Goal: Information Seeking & Learning: Check status

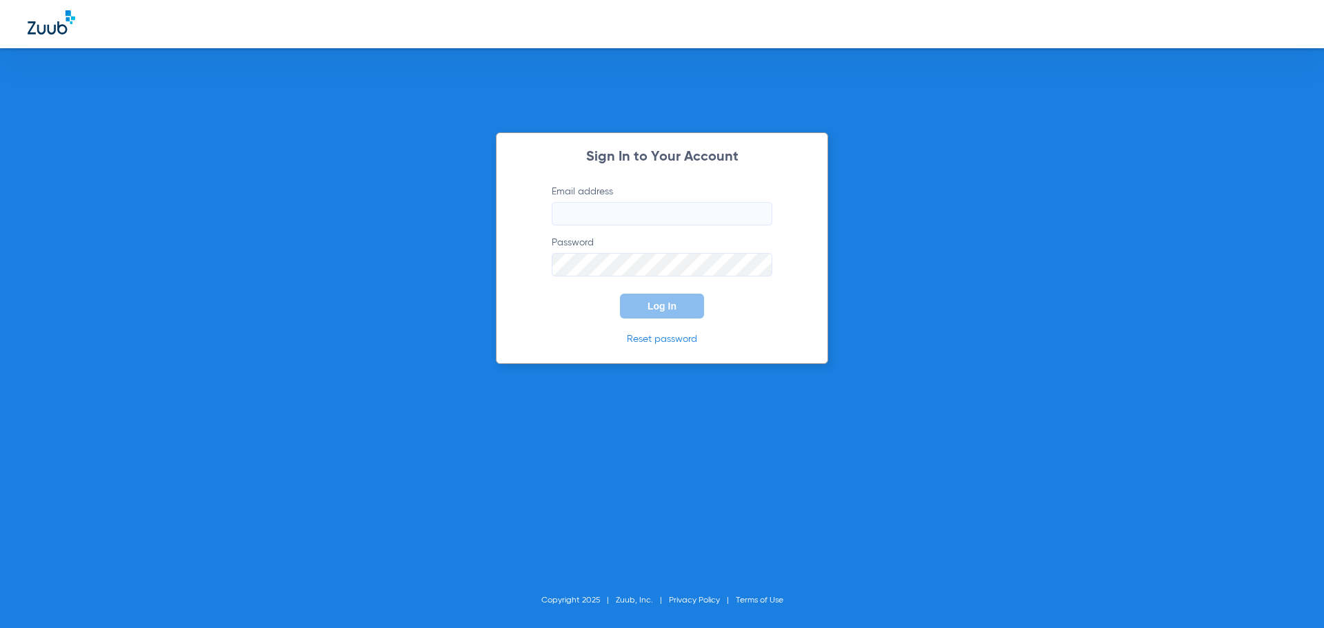
click at [612, 209] on input "Email address" at bounding box center [662, 213] width 221 height 23
type input "[EMAIL_ADDRESS][DOMAIN_NAME]"
drag, startPoint x: 677, startPoint y: 212, endPoint x: 399, endPoint y: 212, distance: 277.9
click at [399, 212] on div "Sign In to Your Account Email address [EMAIL_ADDRESS][DOMAIN_NAME] Password Log…" at bounding box center [662, 314] width 1324 height 628
click at [651, 296] on button "Log In" at bounding box center [662, 306] width 84 height 25
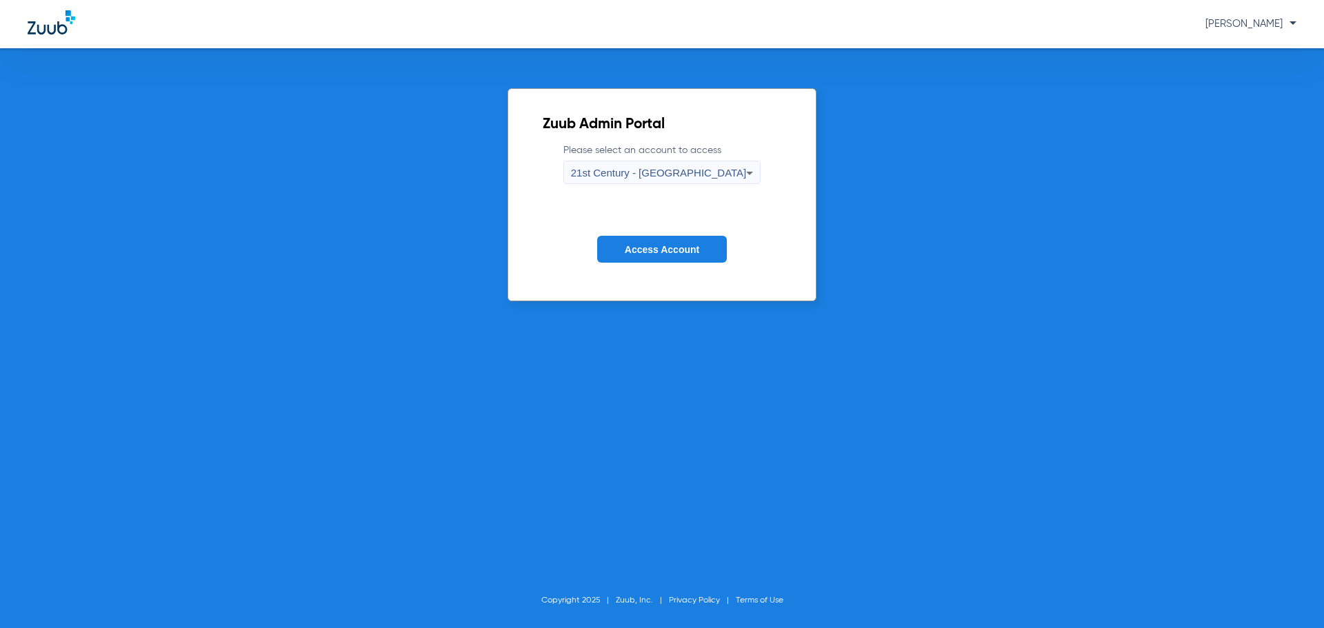
click at [551, 415] on div "Zuub Admin Portal Please select an account to access 21st Century - [GEOGRAPHIC…" at bounding box center [662, 338] width 1324 height 580
click at [688, 167] on span "21st Century - [GEOGRAPHIC_DATA]" at bounding box center [659, 173] width 176 height 12
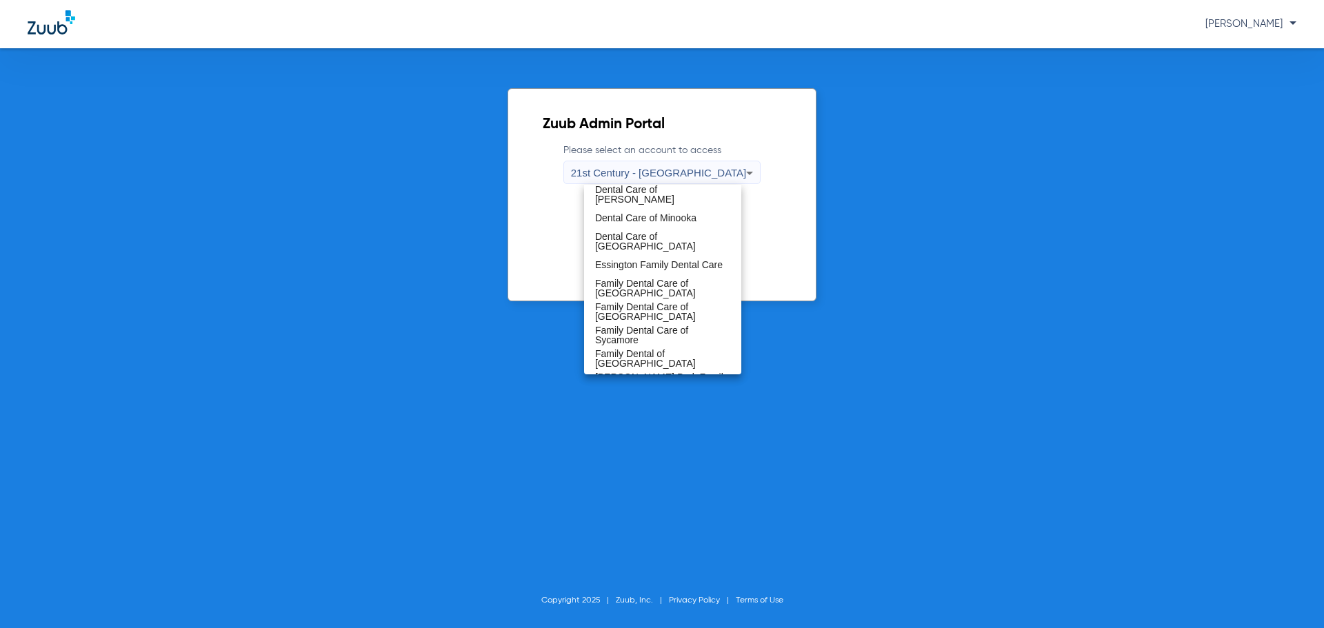
scroll to position [207, 0]
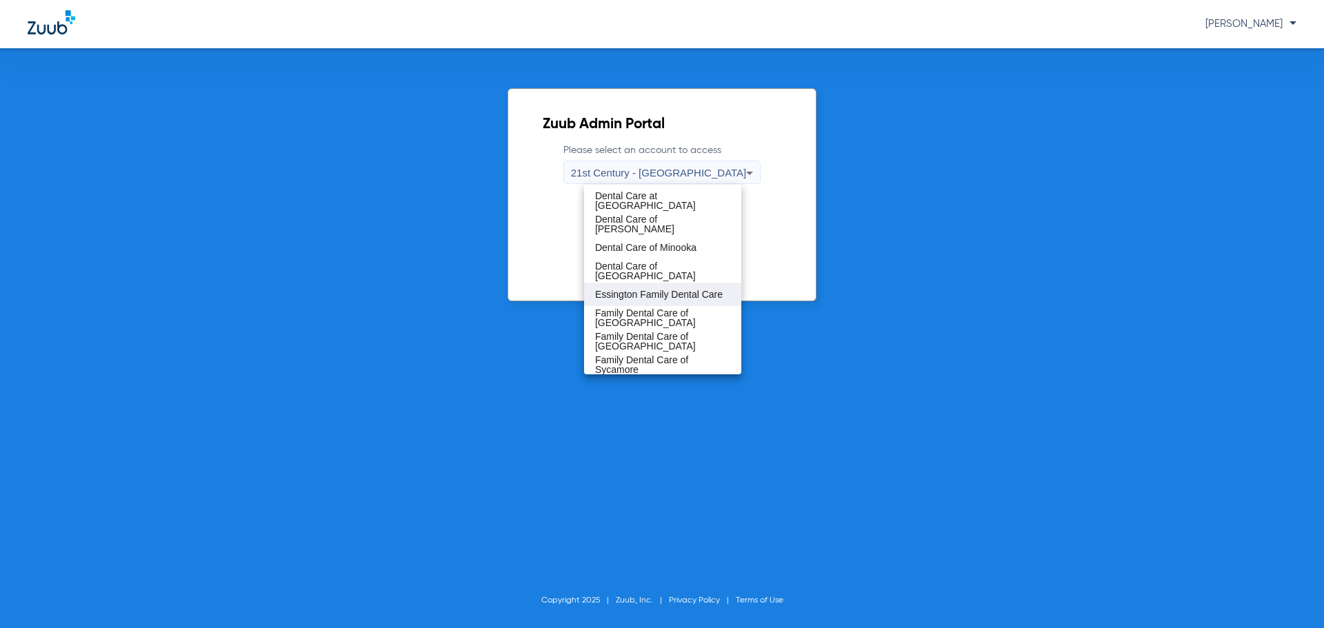
click at [656, 297] on span "Essington Family Dental Care" at bounding box center [659, 295] width 128 height 10
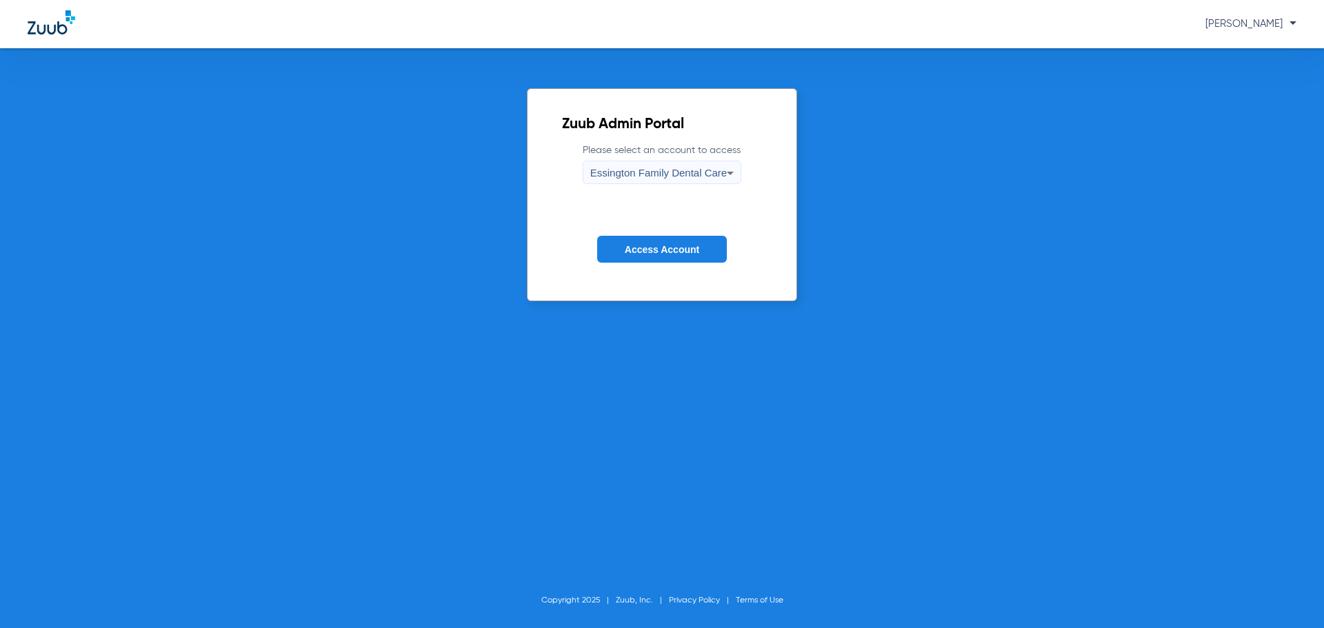
click at [655, 252] on span "Access Account" at bounding box center [662, 249] width 74 height 11
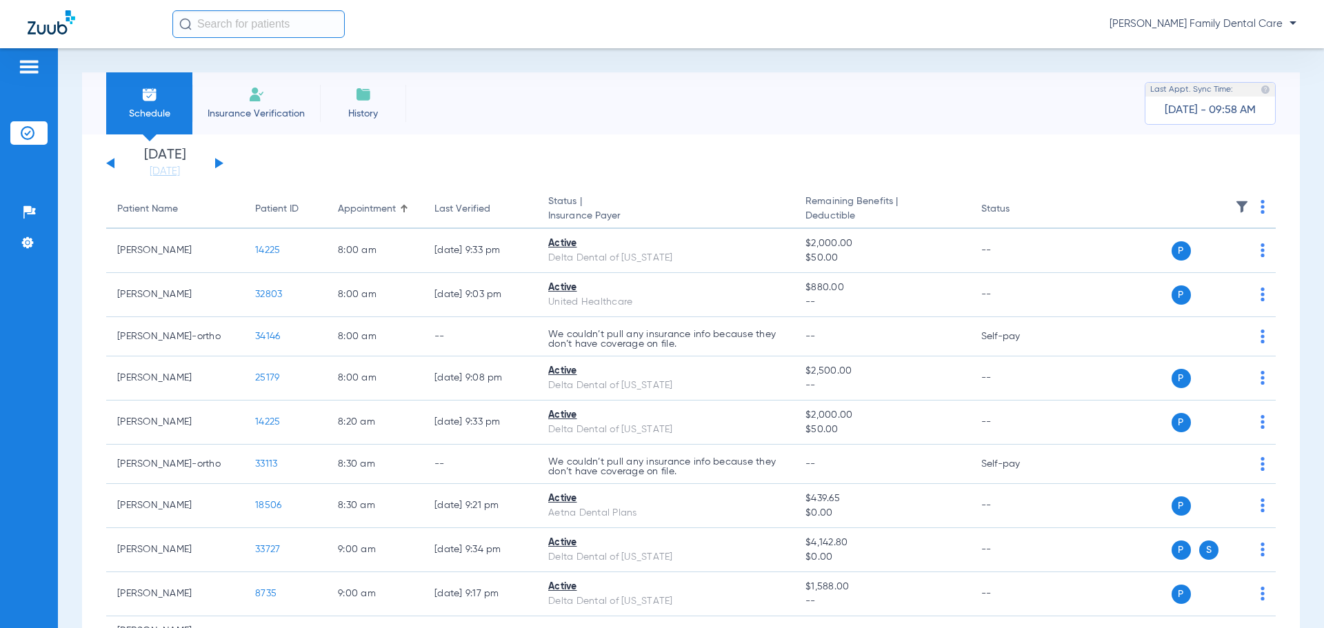
click at [239, 27] on input "text" at bounding box center [258, 24] width 172 height 28
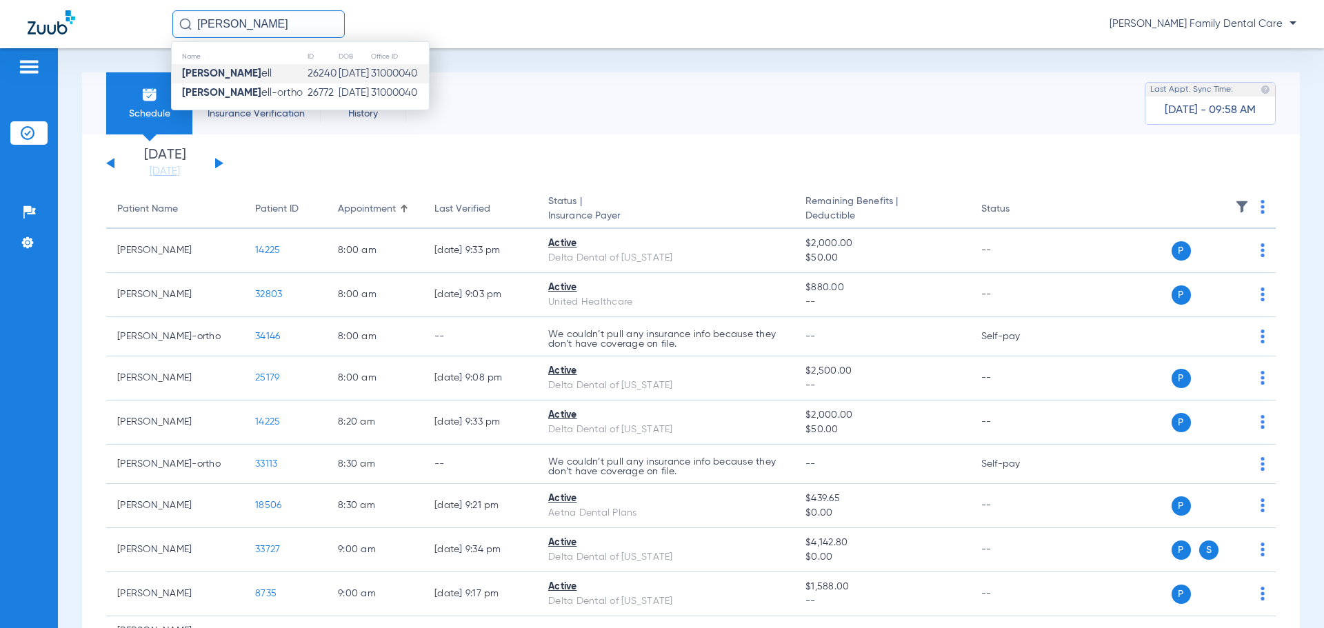
type input "[PERSON_NAME]"
click at [307, 69] on td "26240" at bounding box center [322, 73] width 31 height 19
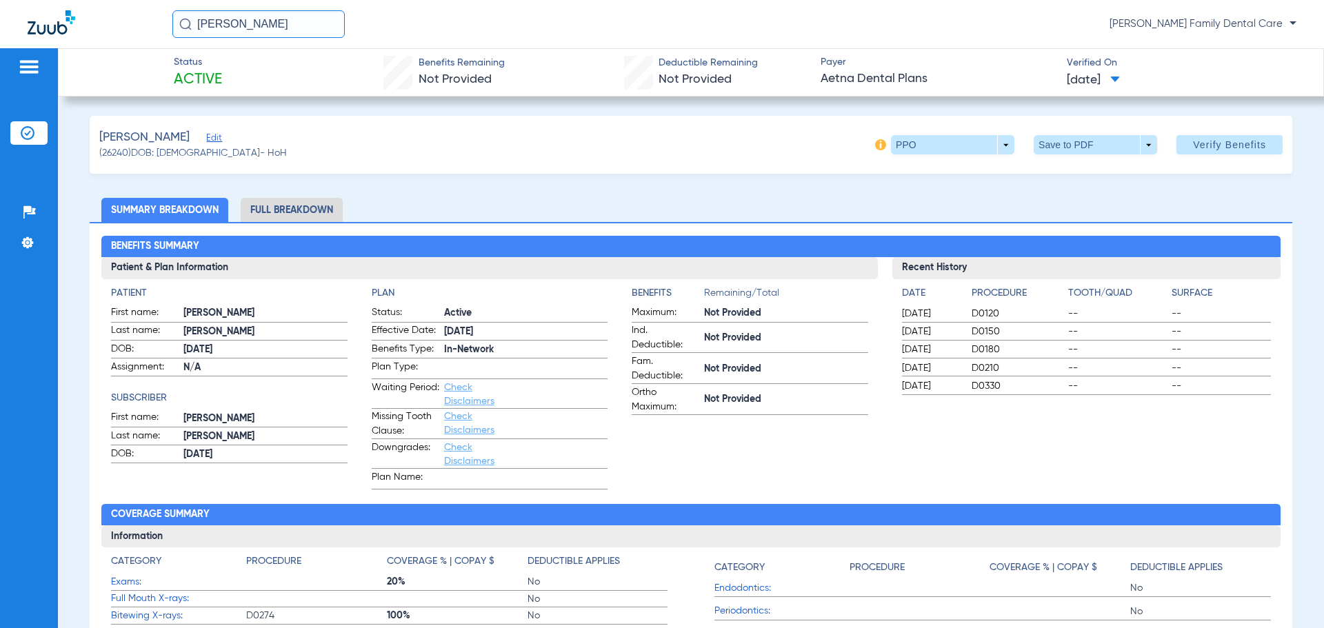
click at [292, 210] on li "Full Breakdown" at bounding box center [292, 210] width 102 height 24
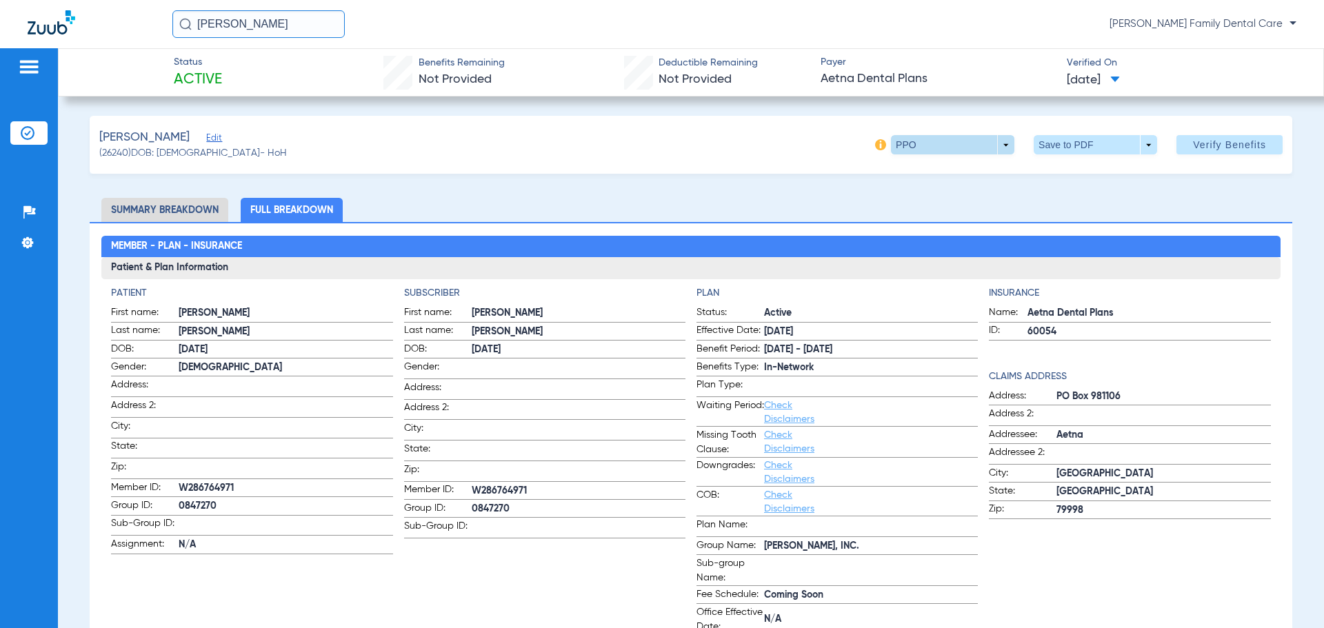
click at [941, 143] on span at bounding box center [953, 144] width 33 height 33
click at [768, 145] on div at bounding box center [662, 314] width 1324 height 628
